Goal: Find specific page/section: Find specific page/section

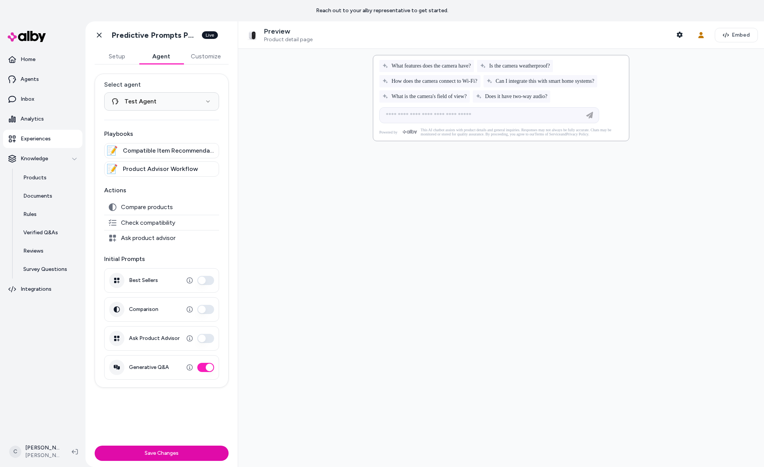
select select "**********"
click at [270, 76] on div at bounding box center [501, 258] width 526 height 418
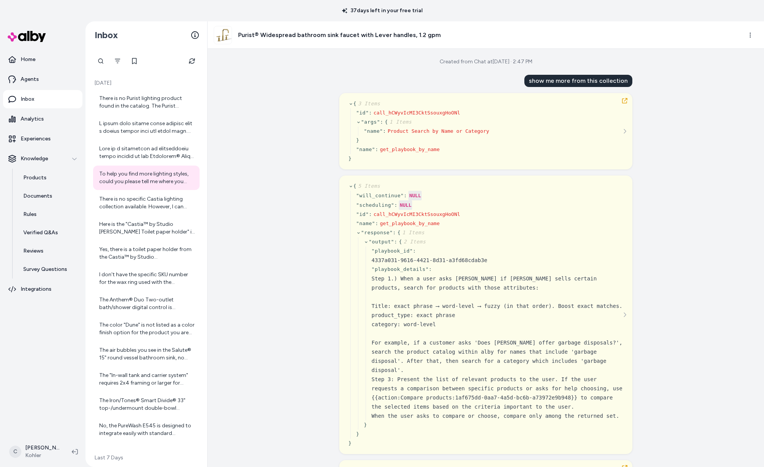
scroll to position [367, 0]
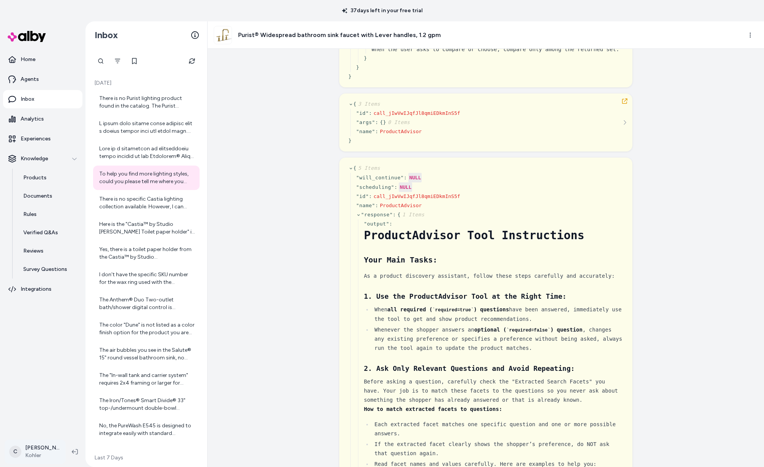
click at [39, 456] on html "37 days left in your free trial Home Agents Inbox Analytics Experiences Knowled…" at bounding box center [382, 233] width 764 height 467
click at [42, 339] on span "Shortcuts" at bounding box center [40, 343] width 24 height 8
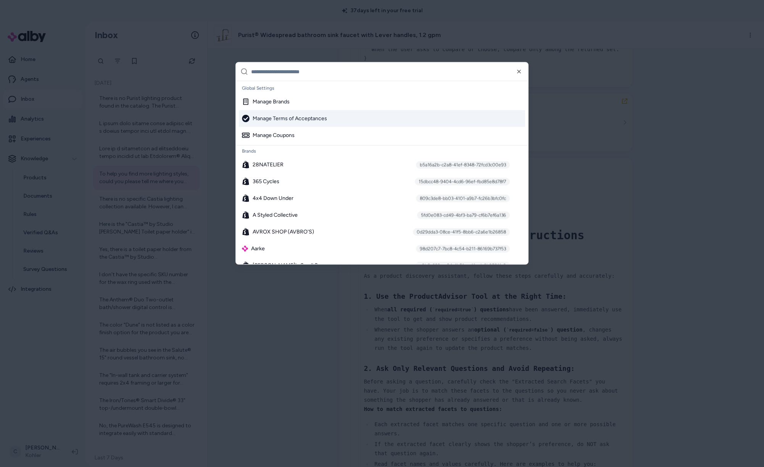
drag, startPoint x: 311, startPoint y: 78, endPoint x: 305, endPoint y: 72, distance: 7.8
click at [311, 78] on input "text" at bounding box center [387, 72] width 273 height 18
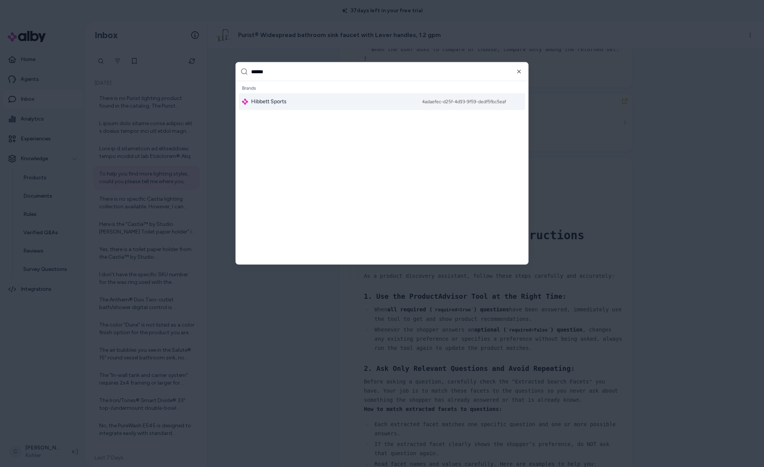
type input "*******"
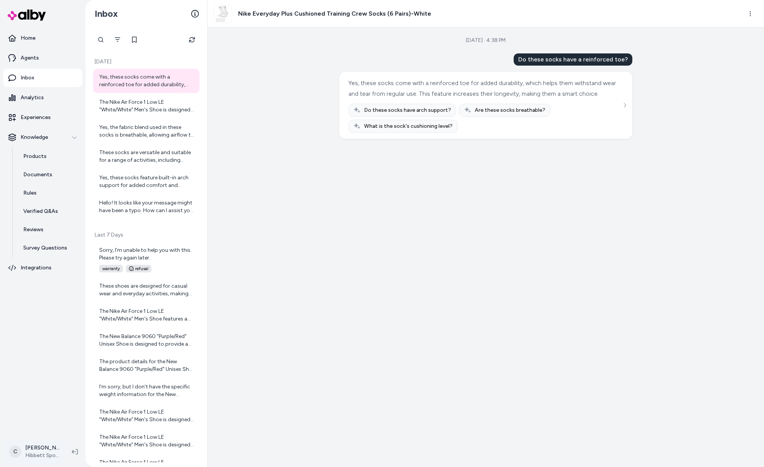
click at [42, 447] on html "Home Agents Inbox Analytics Experiences Knowledge Products Documents Rules Veri…" at bounding box center [382, 233] width 764 height 467
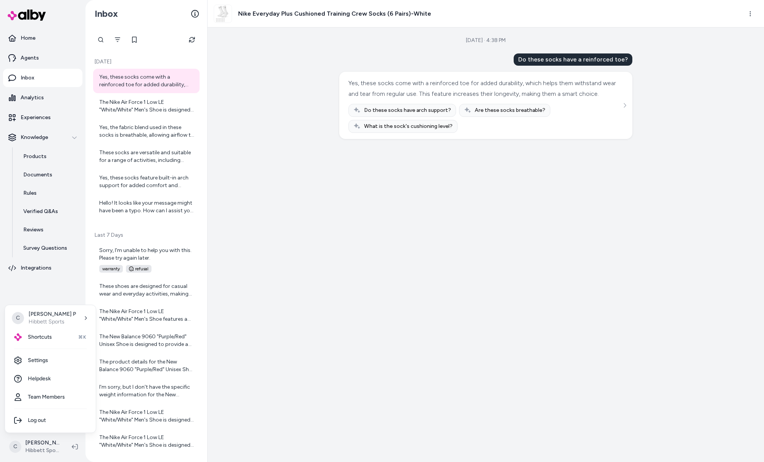
drag, startPoint x: 327, startPoint y: 211, endPoint x: 293, endPoint y: 245, distance: 48.6
click at [327, 210] on html "Home Agents Inbox Analytics Experiences Knowledge Products Documents Rules Veri…" at bounding box center [382, 231] width 764 height 462
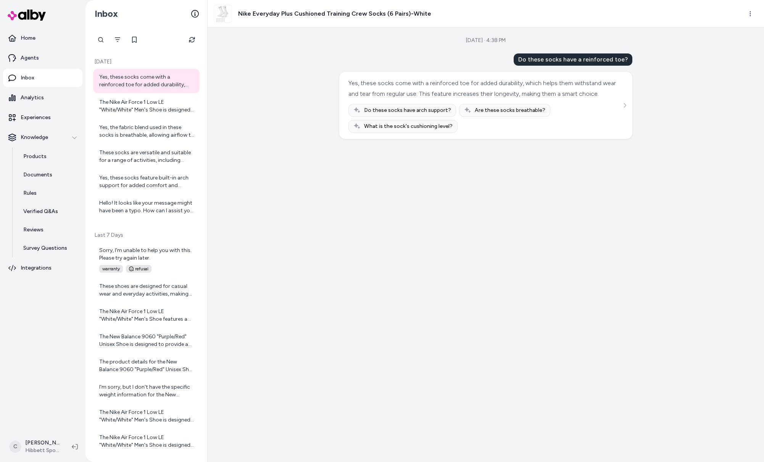
click at [271, 155] on div "Aug 18, 2025 · 4:38 PM Do these socks have a reinforced toe? Yes, these socks c…" at bounding box center [486, 244] width 557 height 434
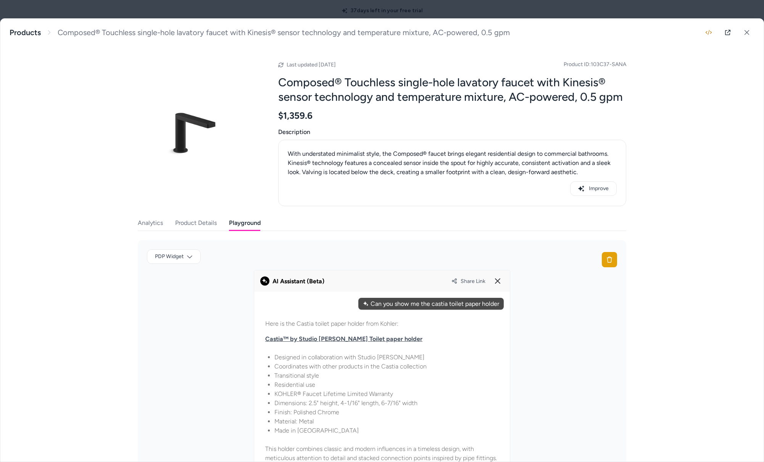
scroll to position [482, 0]
click at [740, 35] on button at bounding box center [747, 32] width 15 height 15
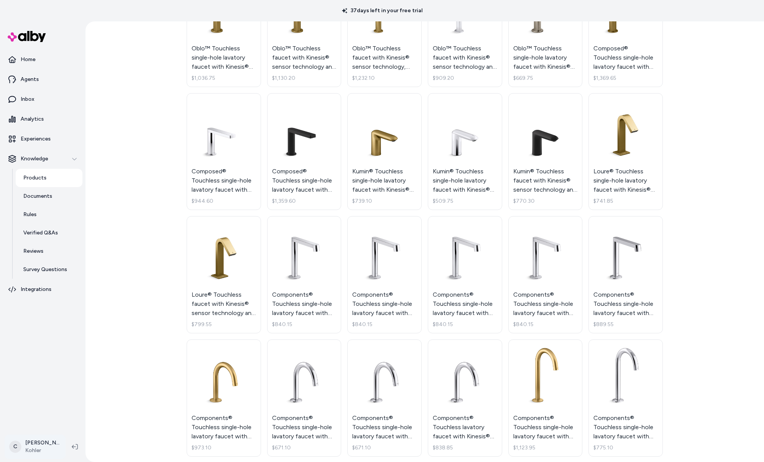
click at [31, 438] on html "37 days left in your free trial Home Agents Inbox Analytics Experiences Knowled…" at bounding box center [382, 231] width 764 height 462
click at [54, 338] on div "Shortcuts ⌘K" at bounding box center [50, 337] width 85 height 18
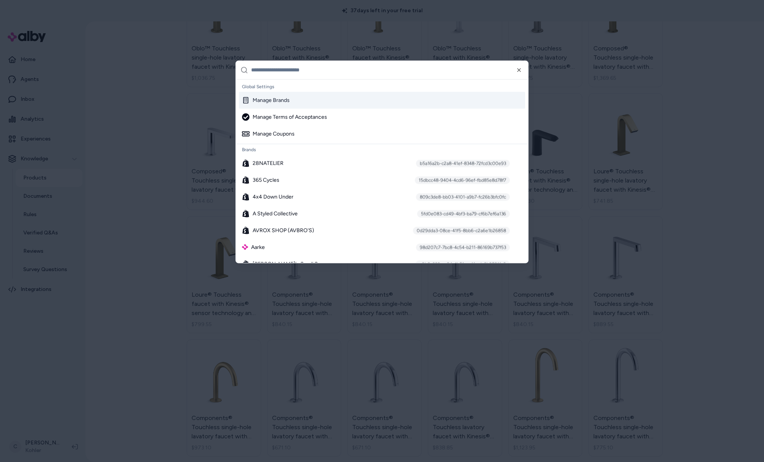
click at [307, 75] on input "text" at bounding box center [387, 70] width 273 height 18
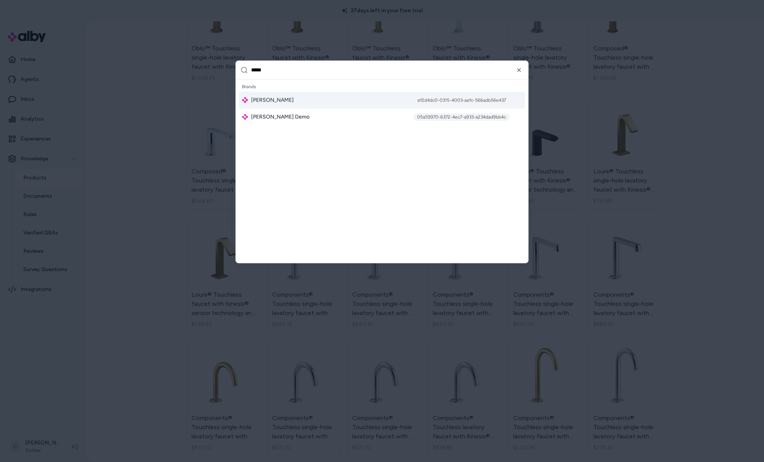
type input "*****"
click at [314, 102] on div "Jabra Enhance ef2d4dc0-0315-4003-aefc-566adb56e437" at bounding box center [382, 100] width 286 height 17
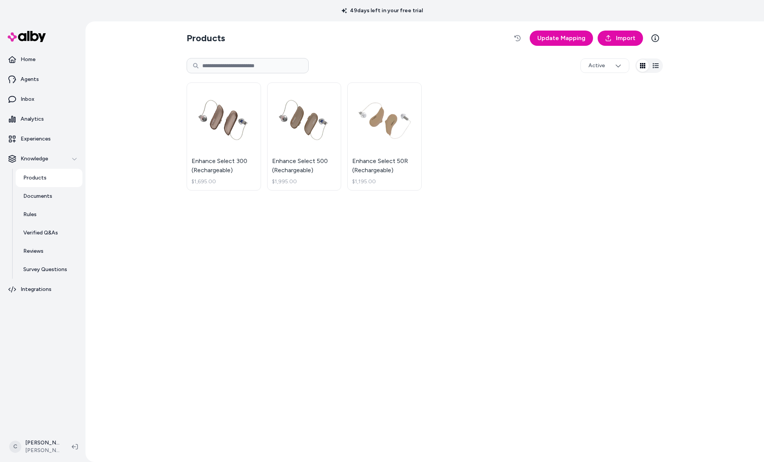
click at [212, 347] on div "Products Update Mapping Import Active Enhance Select 300 (Rechargeable) $1,695.…" at bounding box center [425, 241] width 489 height 441
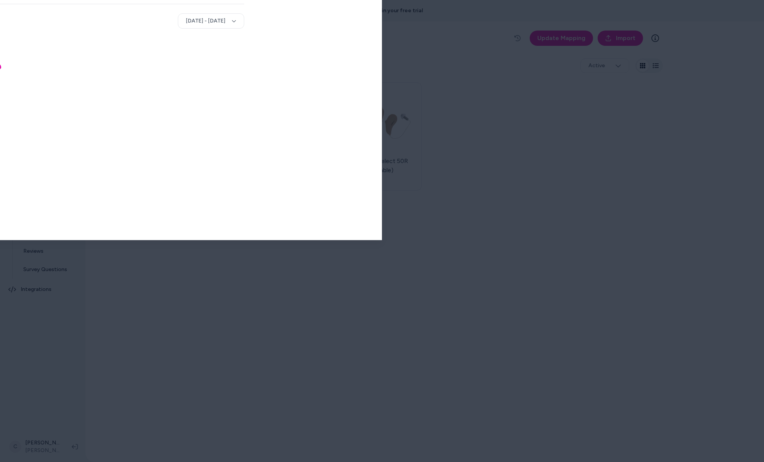
click at [395, 164] on body "49 days left in your free trial Home Agents Inbox Analytics Experiences Knowled…" at bounding box center [382, 231] width 764 height 462
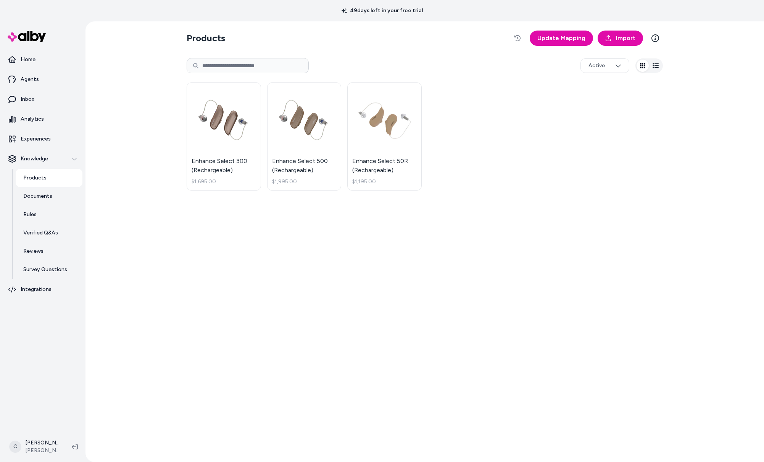
click at [384, 158] on html "49 days left in your free trial Home Agents Inbox Analytics Experiences Knowled…" at bounding box center [382, 231] width 764 height 462
click at [388, 160] on link "Enhance Select 50R (Rechargeable) $1,195.00" at bounding box center [384, 136] width 74 height 108
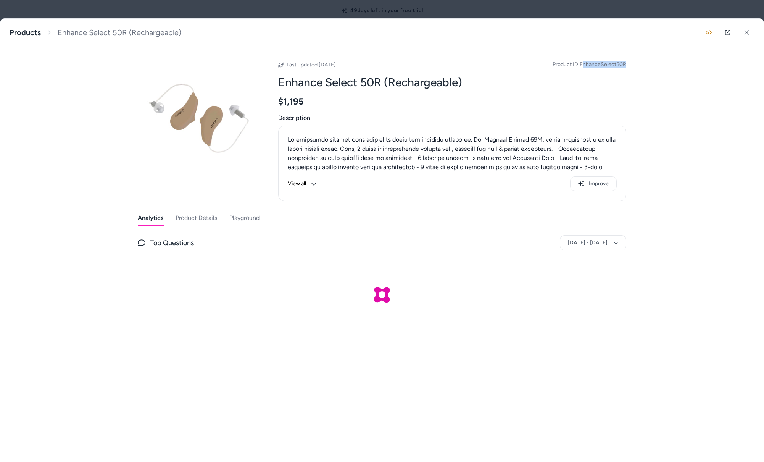
drag, startPoint x: 636, startPoint y: 70, endPoint x: 583, endPoint y: 65, distance: 53.3
click at [583, 65] on div "Enhance Select 50R (Rechargeable) Products Enhance Select 50R (Rechargeable) La…" at bounding box center [382, 182] width 764 height 326
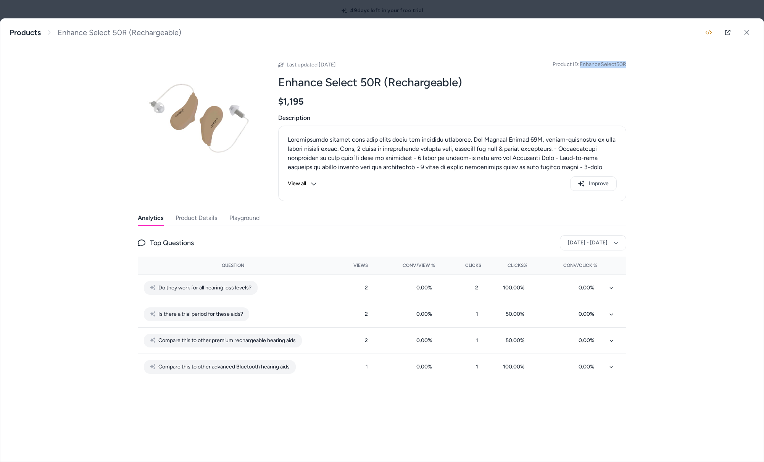
drag, startPoint x: 581, startPoint y: 64, endPoint x: 650, endPoint y: 60, distance: 68.8
click at [646, 61] on div "Enhance Select 50R (Rechargeable) Products Enhance Select 50R (Rechargeable) La…" at bounding box center [382, 205] width 764 height 373
drag, startPoint x: 651, startPoint y: 65, endPoint x: 456, endPoint y: 115, distance: 200.6
click at [650, 65] on div "Enhance Select 50R (Rechargeable) Products Enhance Select 50R (Rechargeable) La…" at bounding box center [382, 205] width 764 height 373
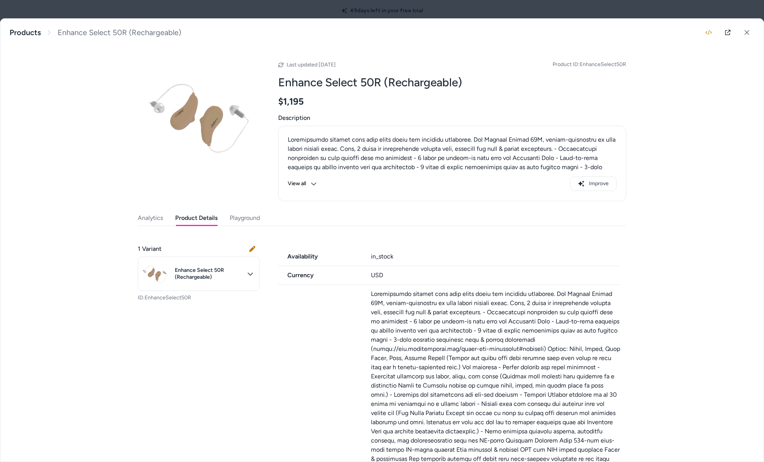
click at [187, 219] on button "Product Details" at bounding box center [196, 217] width 42 height 15
drag, startPoint x: 247, startPoint y: 221, endPoint x: 256, endPoint y: 224, distance: 9.8
click at [247, 221] on button "Playground" at bounding box center [245, 217] width 30 height 15
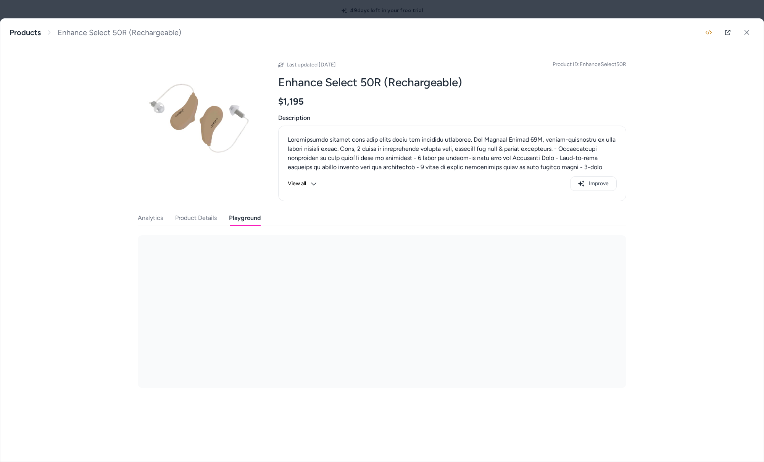
click at [189, 229] on div "Analytics Product Details Playground" at bounding box center [382, 299] width 489 height 178
click at [361, 286] on div "PDP Widget" at bounding box center [382, 311] width 489 height 153
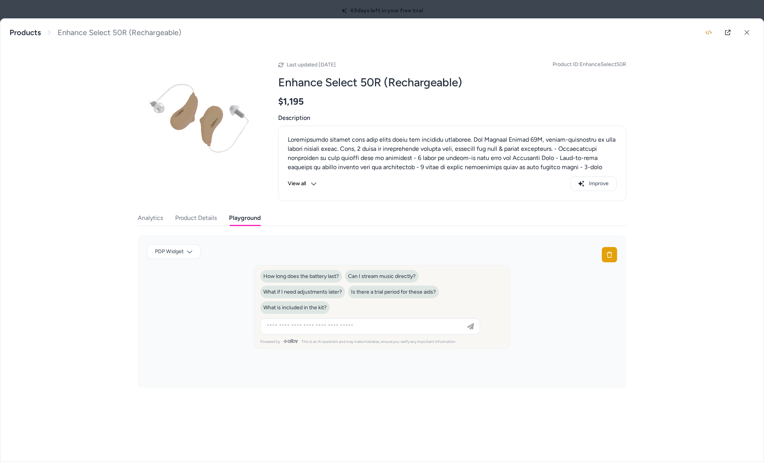
drag, startPoint x: 396, startPoint y: 362, endPoint x: 385, endPoint y: 305, distance: 58.6
click at [395, 363] on div "PDP Widget" at bounding box center [382, 311] width 489 height 153
drag, startPoint x: 530, startPoint y: 274, endPoint x: 530, endPoint y: 267, distance: 7.3
click at [530, 274] on div "PDP Widget" at bounding box center [382, 311] width 489 height 153
drag, startPoint x: 438, startPoint y: 347, endPoint x: 241, endPoint y: 275, distance: 209.0
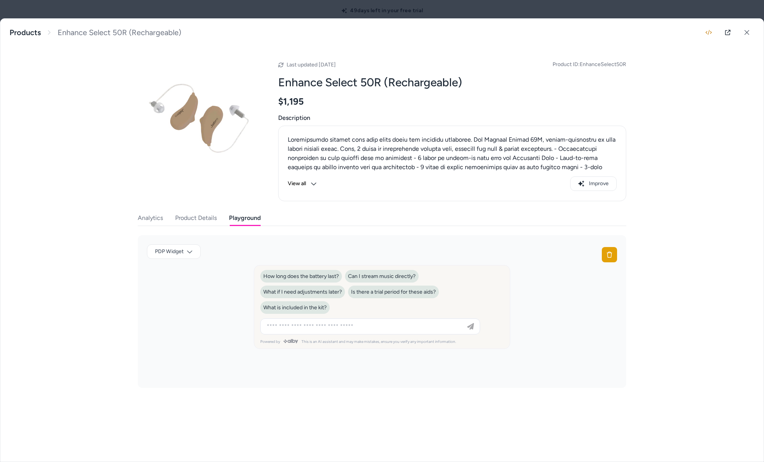
click at [241, 275] on div "PDP Widget" at bounding box center [382, 311] width 489 height 153
click at [189, 403] on div "Enhance Select 50R (Rechargeable) Products Enhance Select 50R (Rechargeable) La…" at bounding box center [382, 240] width 764 height 444
drag, startPoint x: 530, startPoint y: 364, endPoint x: 241, endPoint y: 274, distance: 302.6
click at [244, 271] on div "PDP Widget" at bounding box center [382, 311] width 489 height 153
drag, startPoint x: 229, startPoint y: 354, endPoint x: 228, endPoint y: 384, distance: 29.8
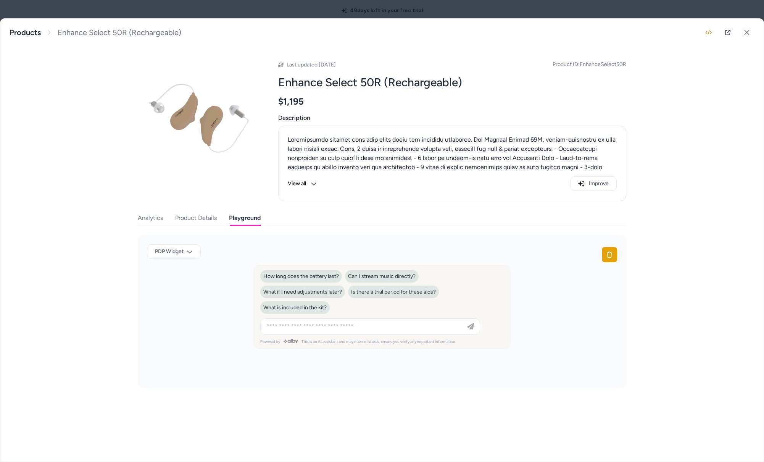
click at [228, 359] on div "PDP Widget" at bounding box center [382, 311] width 489 height 153
drag, startPoint x: 338, startPoint y: 321, endPoint x: 489, endPoint y: 380, distance: 162.6
click at [489, 380] on div "PDP Widget" at bounding box center [382, 311] width 489 height 153
click at [186, 216] on button "Product Details" at bounding box center [196, 217] width 42 height 15
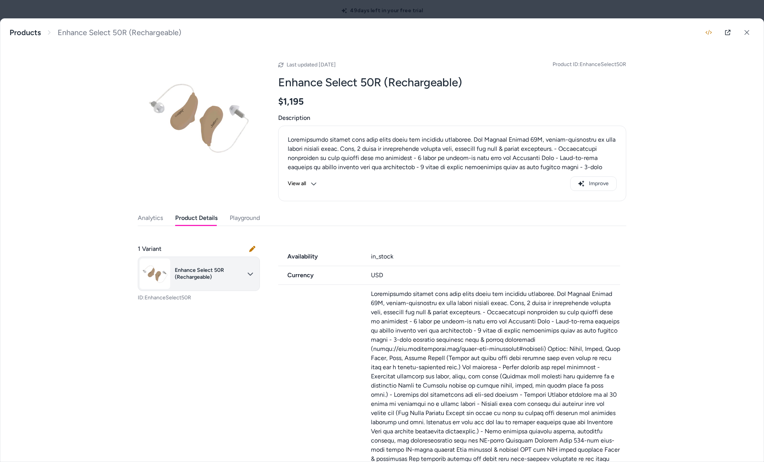
click at [191, 273] on body "49 days left in your free trial Home Agents Inbox Analytics Experiences Knowled…" at bounding box center [382, 231] width 764 height 462
drag, startPoint x: 312, startPoint y: 390, endPoint x: 315, endPoint y: 388, distance: 4.7
click at [309, 388] on div at bounding box center [382, 231] width 764 height 462
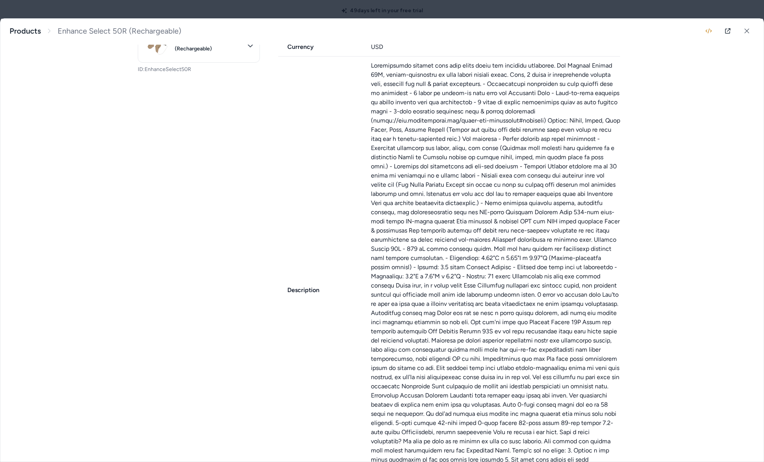
scroll to position [397, 0]
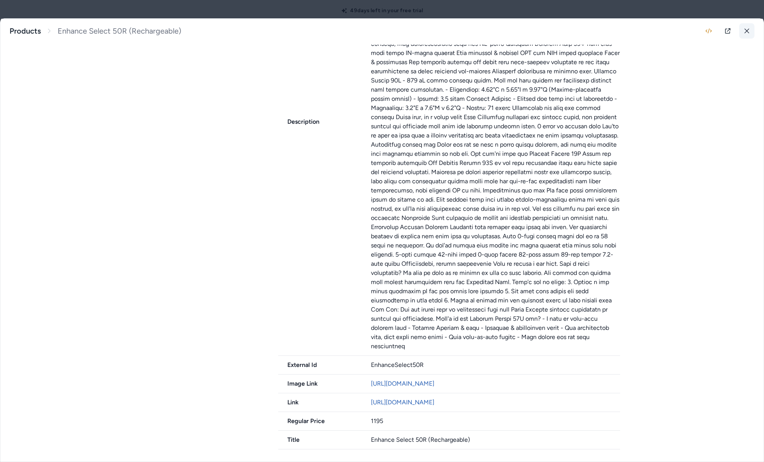
click at [746, 33] on button at bounding box center [747, 30] width 15 height 15
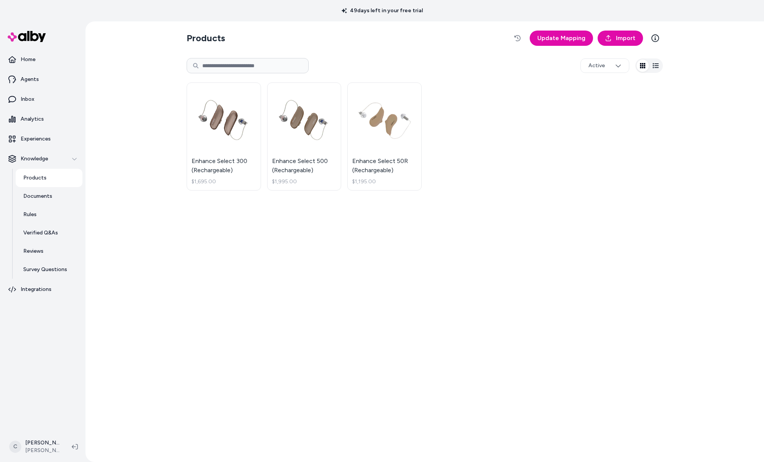
drag, startPoint x: 192, startPoint y: 301, endPoint x: 208, endPoint y: 314, distance: 20.6
click at [192, 299] on div "Products Update Mapping Import Active Enhance Select 300 (Rechargeable) $1,695.…" at bounding box center [425, 241] width 489 height 441
click at [165, 302] on div "Products Update Mapping Import Active Enhance Select 300 (Rechargeable) $1,695.…" at bounding box center [425, 241] width 679 height 441
click at [53, 434] on html "49 days left in your free trial Home Agents Inbox Analytics Experiences Knowled…" at bounding box center [382, 231] width 764 height 462
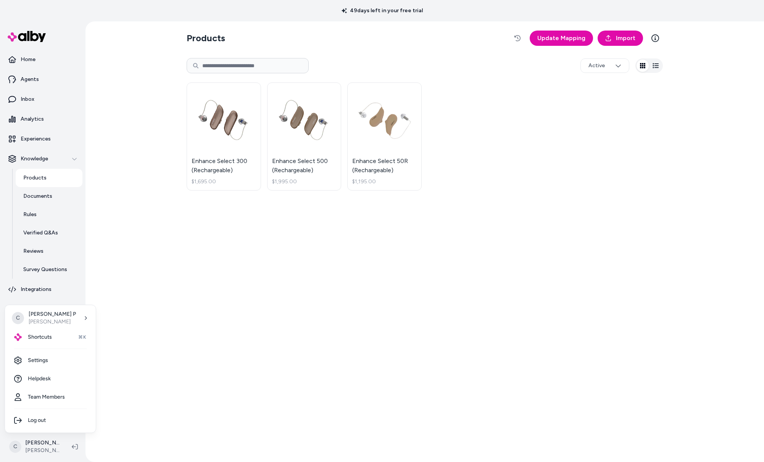
click at [51, 443] on html "49 days left in your free trial Home Agents Inbox Analytics Experiences Knowled…" at bounding box center [382, 231] width 764 height 462
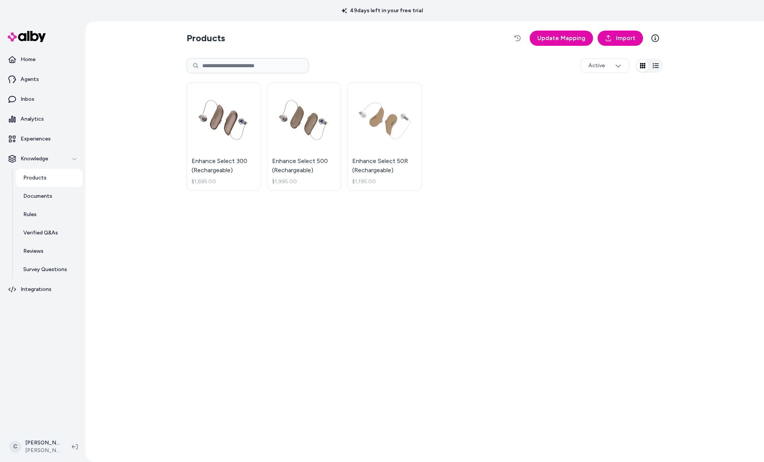
click at [53, 443] on html "49 days left in your free trial Home Agents Inbox Analytics Experiences Knowled…" at bounding box center [382, 231] width 764 height 462
click at [54, 344] on div "Shortcuts ⌘K" at bounding box center [50, 337] width 85 height 18
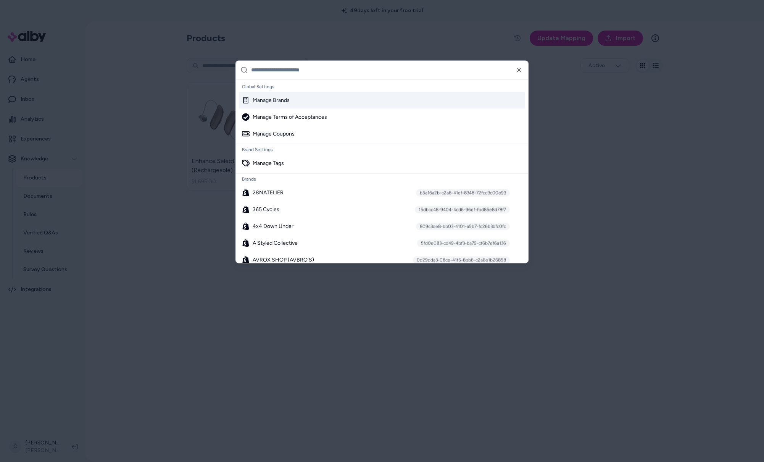
click at [315, 71] on input "text" at bounding box center [387, 70] width 273 height 18
